Goal: Obtain resource: Download file/media

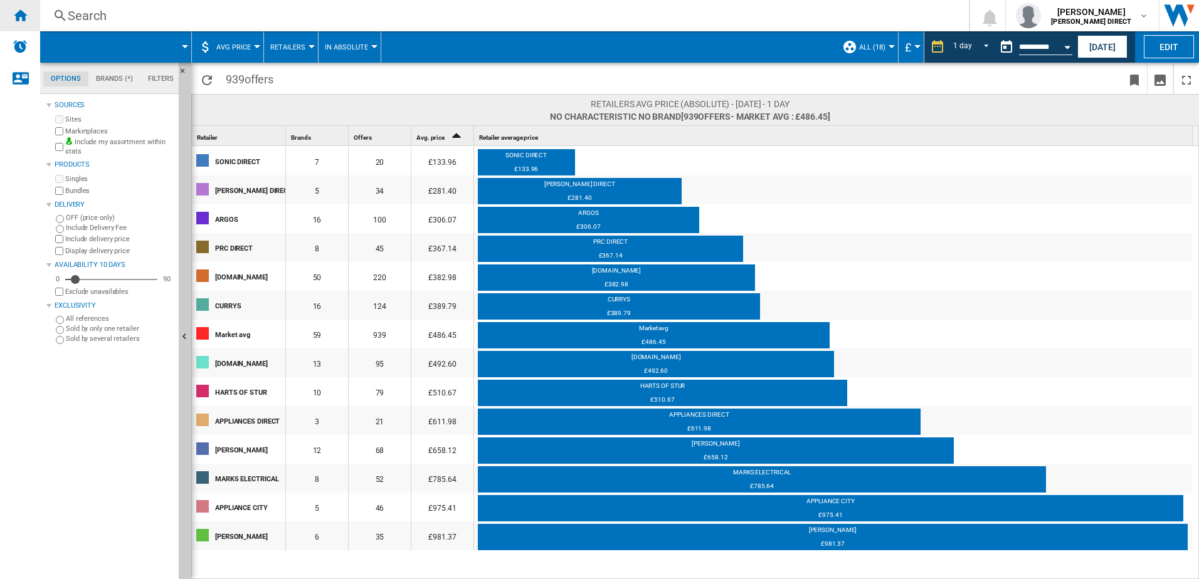
click at [19, 15] on ng-md-icon "Home" at bounding box center [20, 15] width 15 height 15
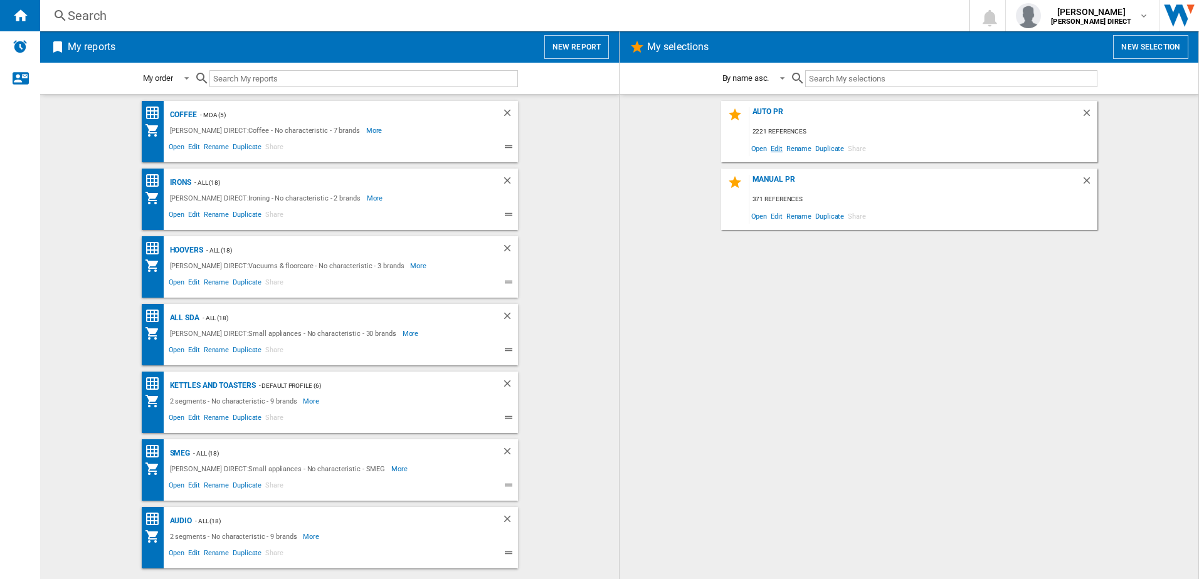
click at [781, 147] on span "Edit" at bounding box center [777, 148] width 16 height 17
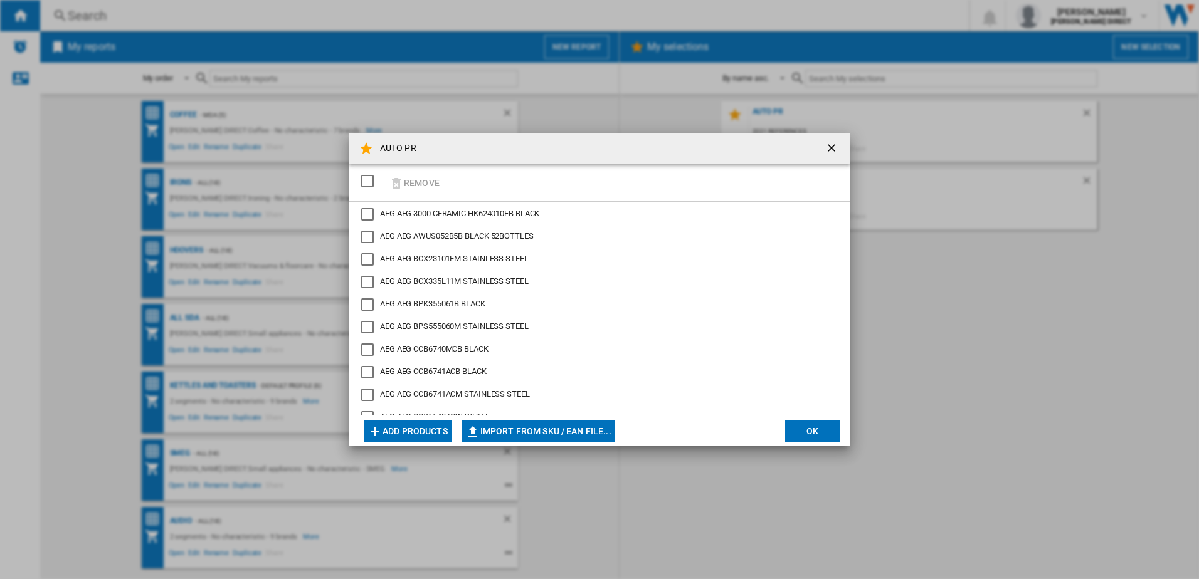
click at [371, 182] on div "SELECTIONS.EDITION_POPUP.SELECT_DESELECT" at bounding box center [367, 181] width 13 height 13
click at [419, 186] on button "Remove" at bounding box center [414, 182] width 58 height 29
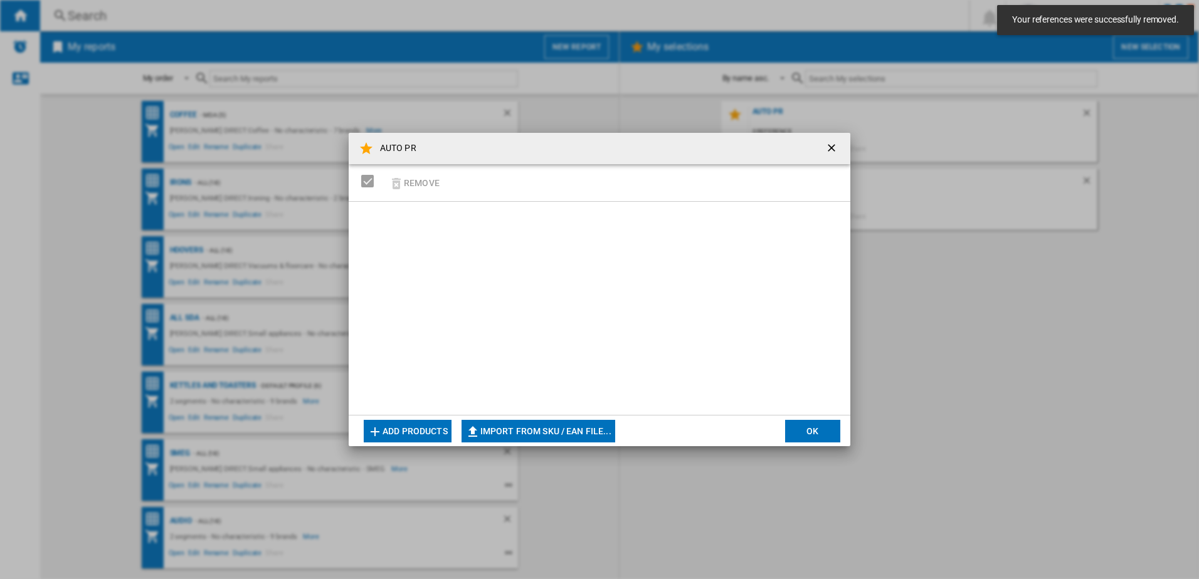
click at [575, 434] on button "Import from SKU / EAN file..." at bounding box center [538, 431] width 154 height 23
type input "**********"
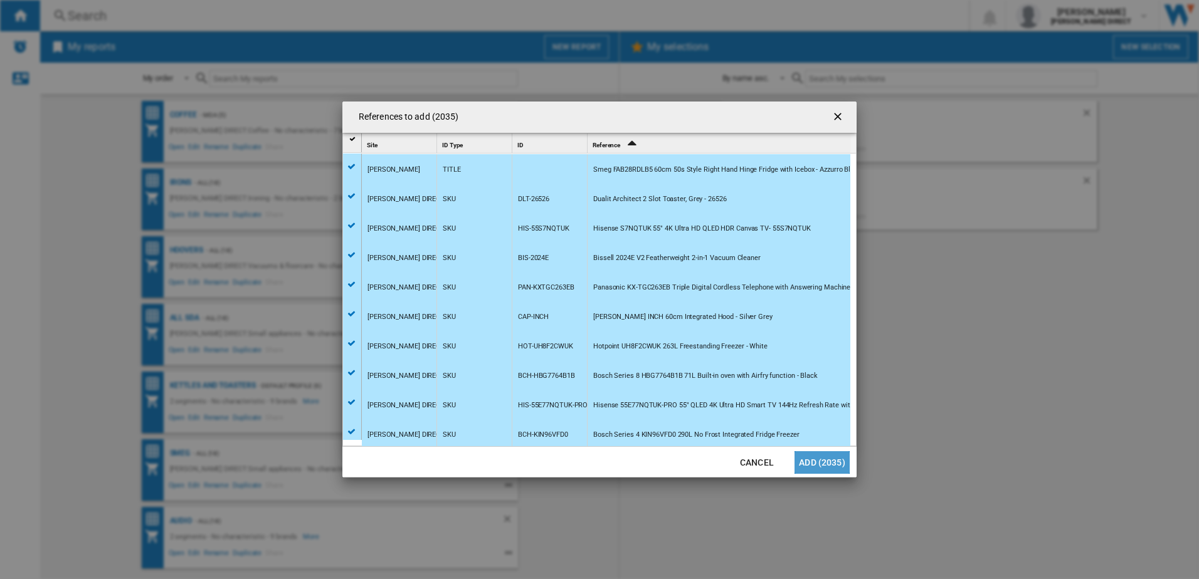
click at [835, 463] on button "Add (2035)" at bounding box center [821, 462] width 55 height 23
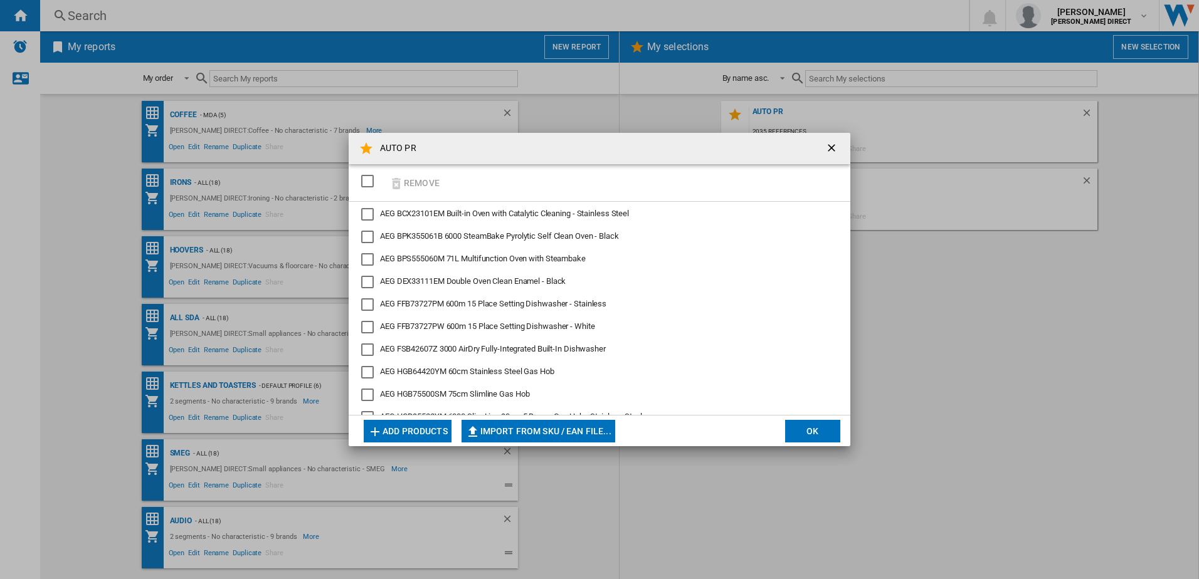
click at [807, 429] on button "OK" at bounding box center [812, 431] width 55 height 23
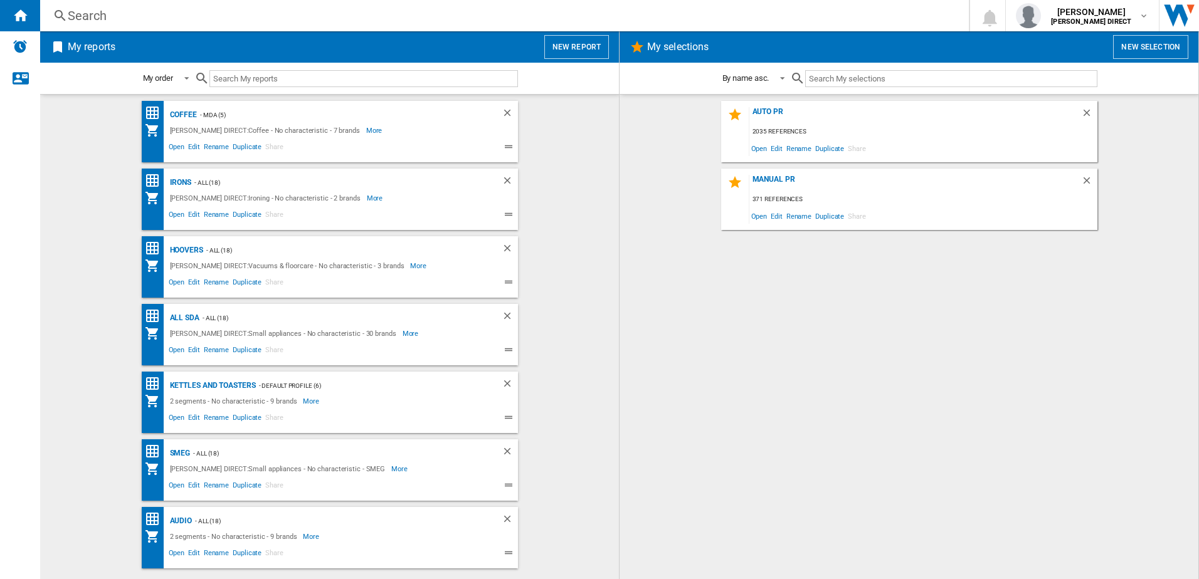
click at [763, 105] on div "AUTO PR 2035 references Open Edit Rename Duplicate Share" at bounding box center [909, 131] width 376 height 61
click at [768, 113] on div "AUTO PR" at bounding box center [915, 115] width 332 height 17
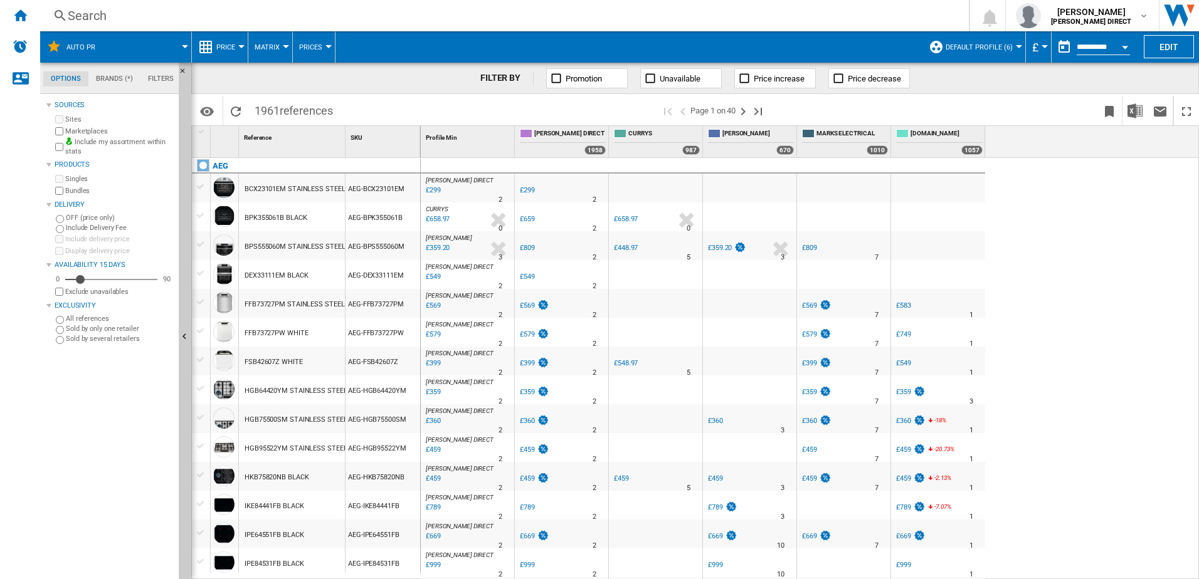
click at [981, 51] on button "Default profile (6)" at bounding box center [981, 46] width 73 height 31
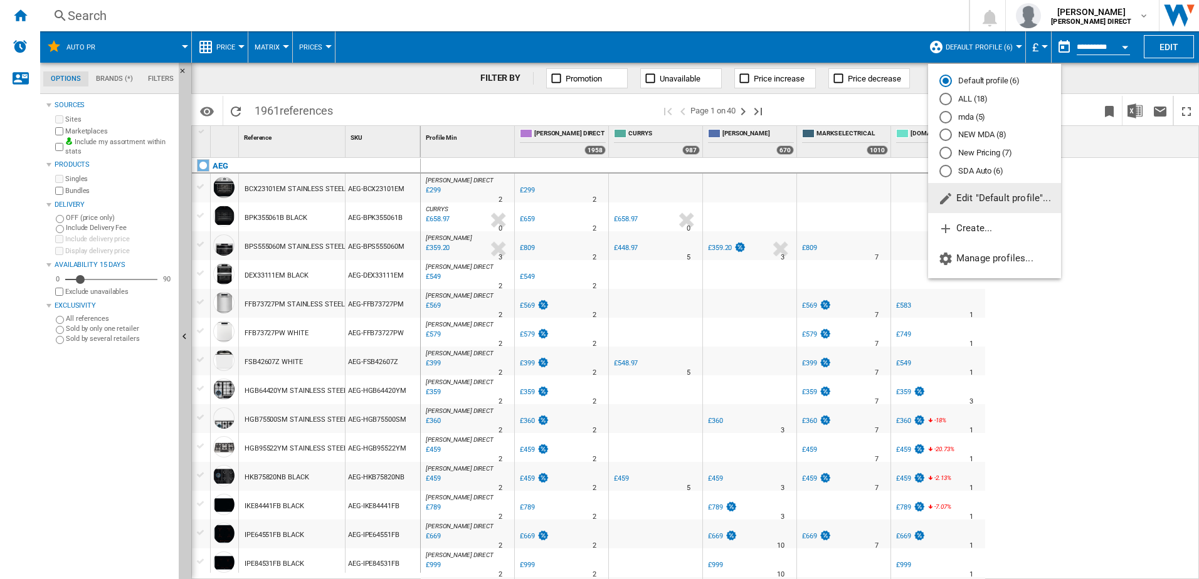
click at [993, 155] on md-radio-button "New Pricing (7)" at bounding box center [994, 153] width 110 height 12
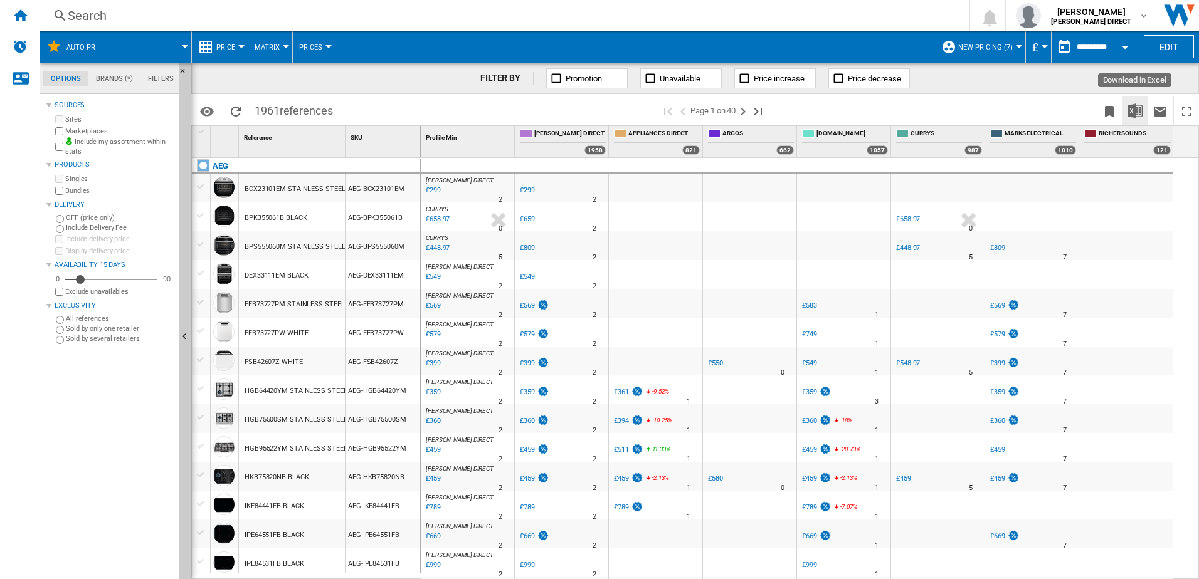
click at [1145, 108] on div at bounding box center [1148, 110] width 102 height 29
click at [1144, 108] on button "Download in Excel" at bounding box center [1134, 110] width 25 height 29
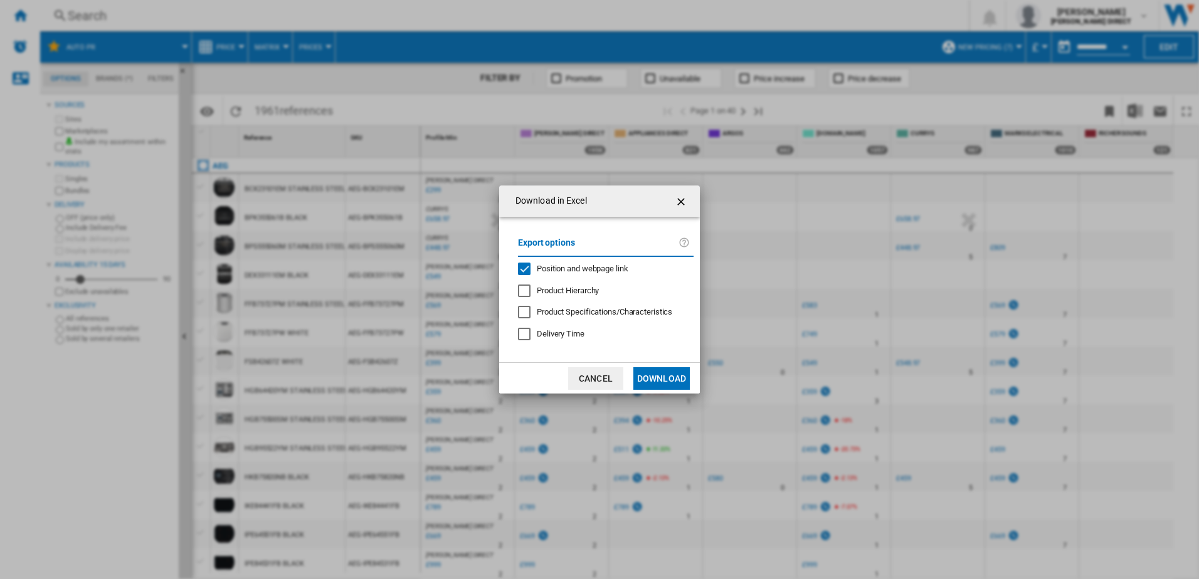
click at [557, 273] on span "Position and webpage link" at bounding box center [583, 268] width 92 height 9
click at [655, 372] on button "Download" at bounding box center [661, 378] width 56 height 23
